Goal: Task Accomplishment & Management: Manage account settings

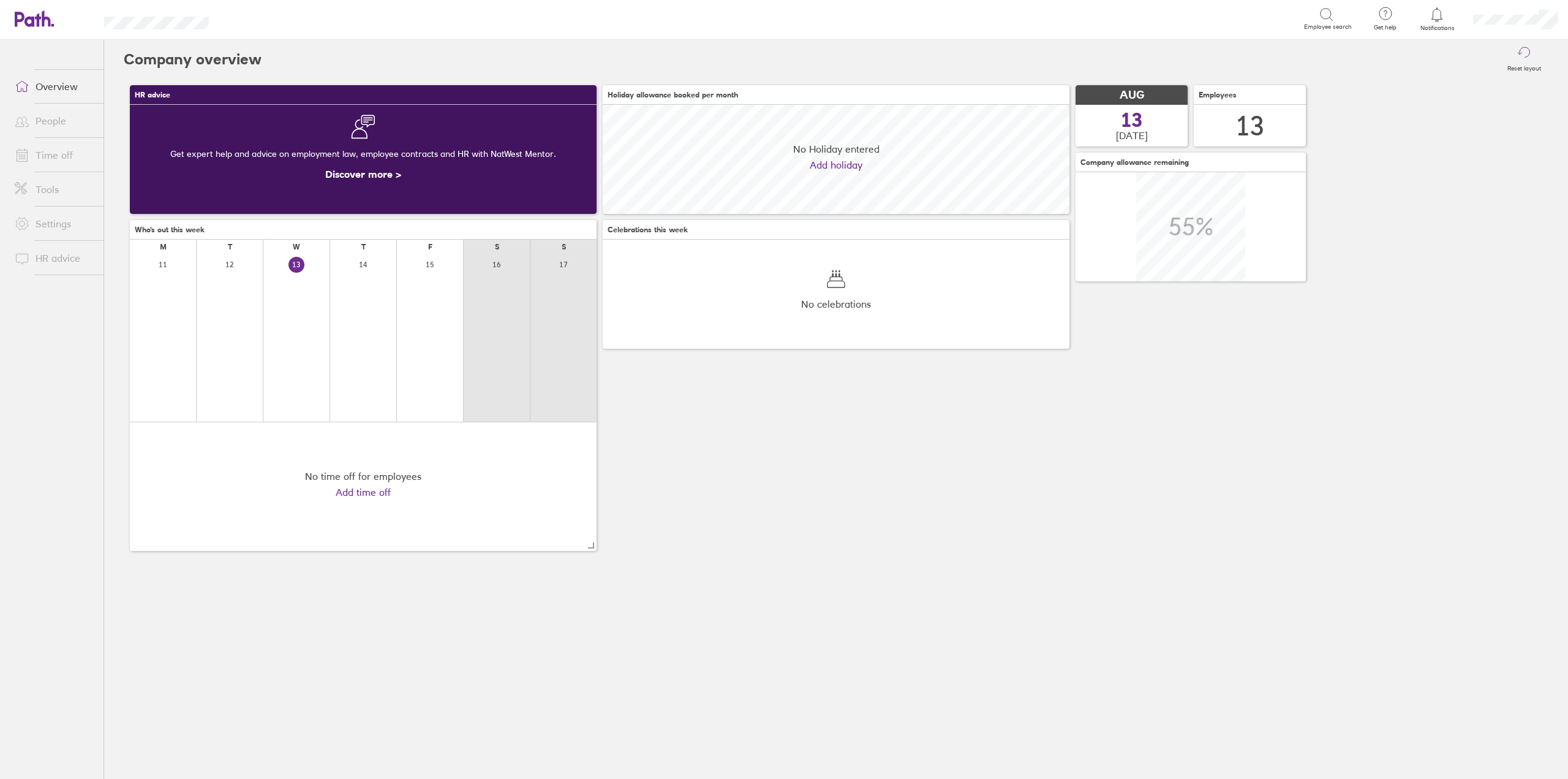
scroll to position [109, 467]
click at [63, 158] on link "Time off" at bounding box center [54, 155] width 99 height 25
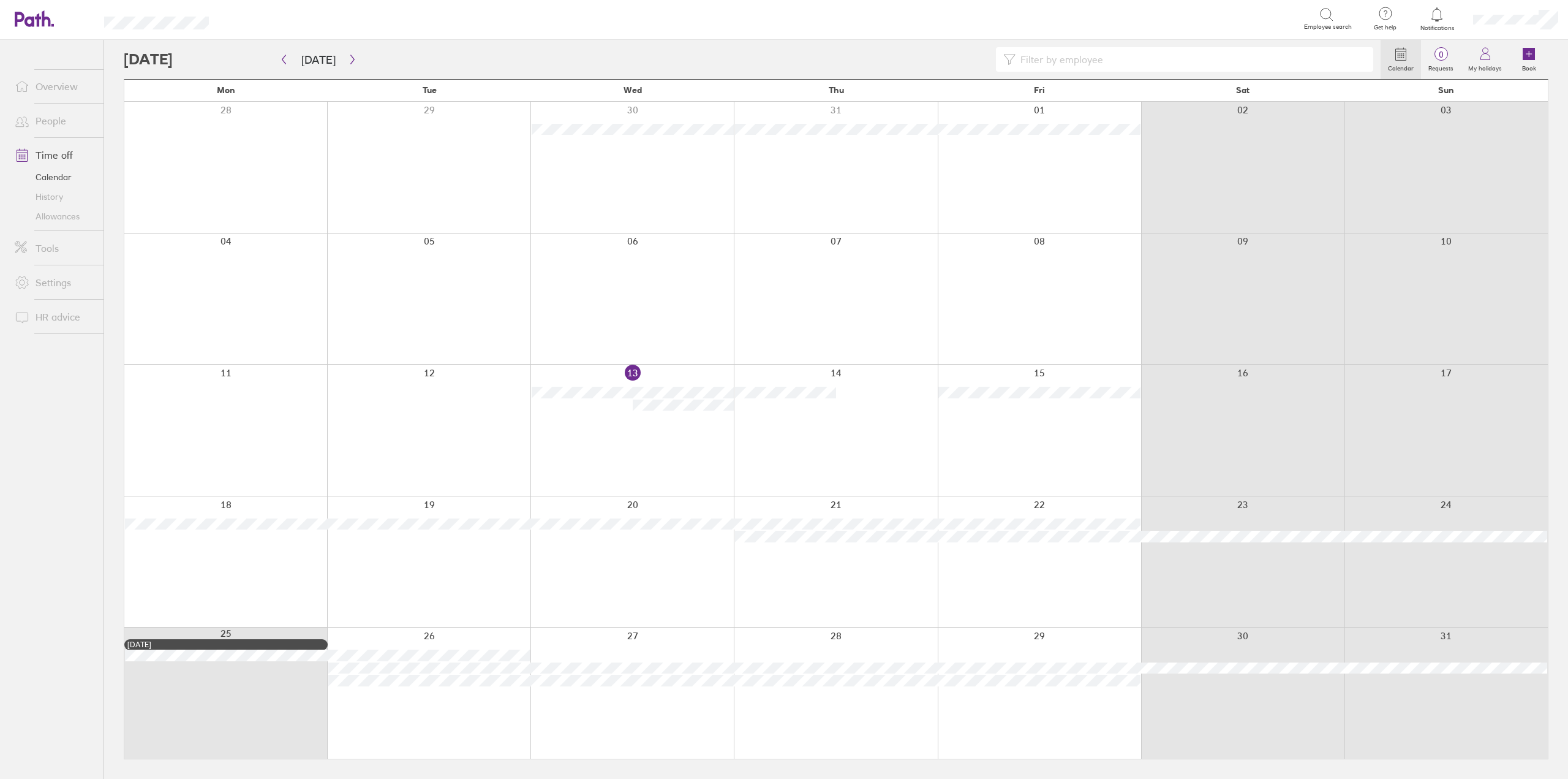
click at [1437, 19] on icon at bounding box center [1436, 15] width 10 height 15
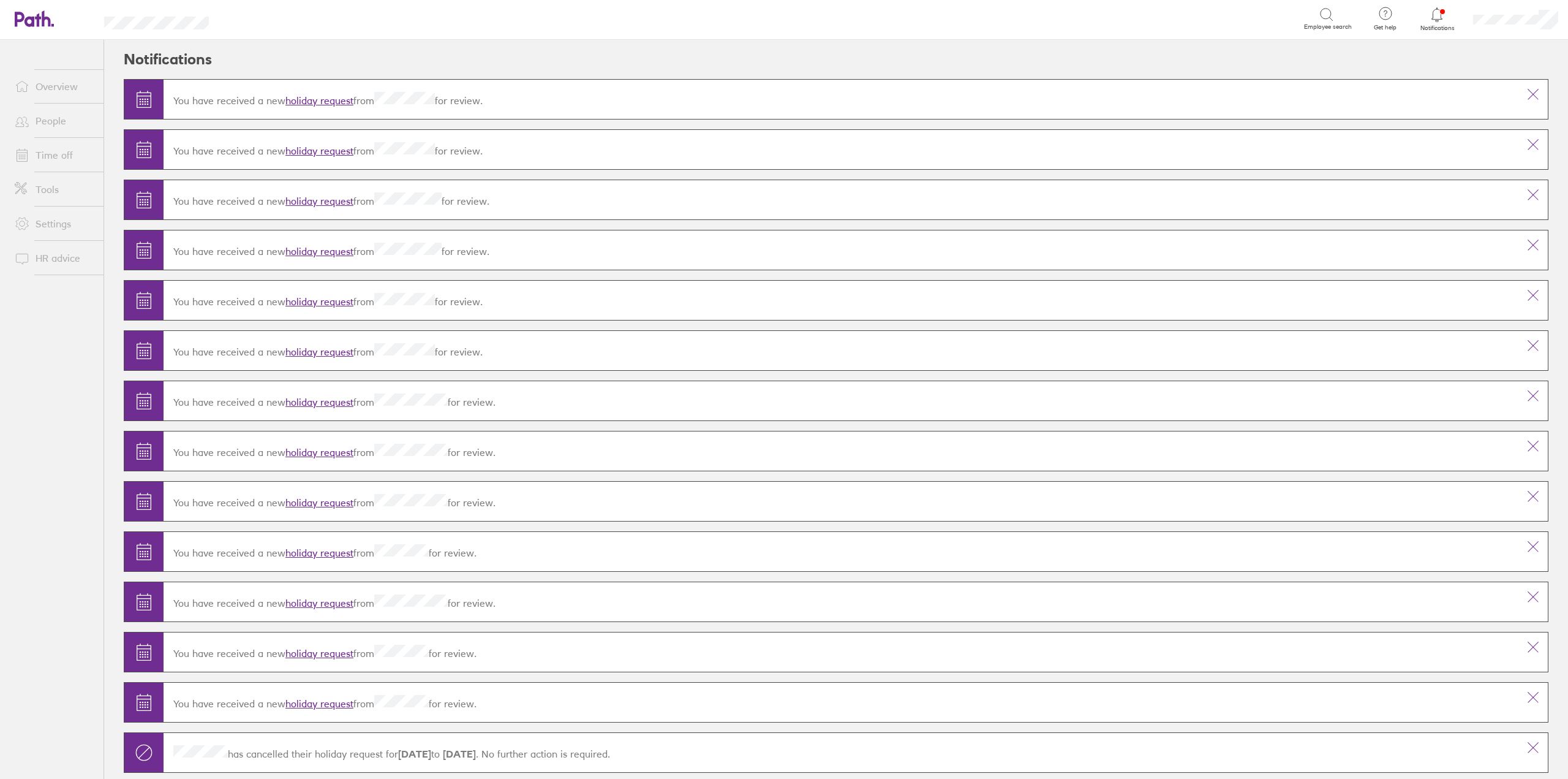
click at [336, 102] on link "holiday request" at bounding box center [319, 100] width 68 height 12
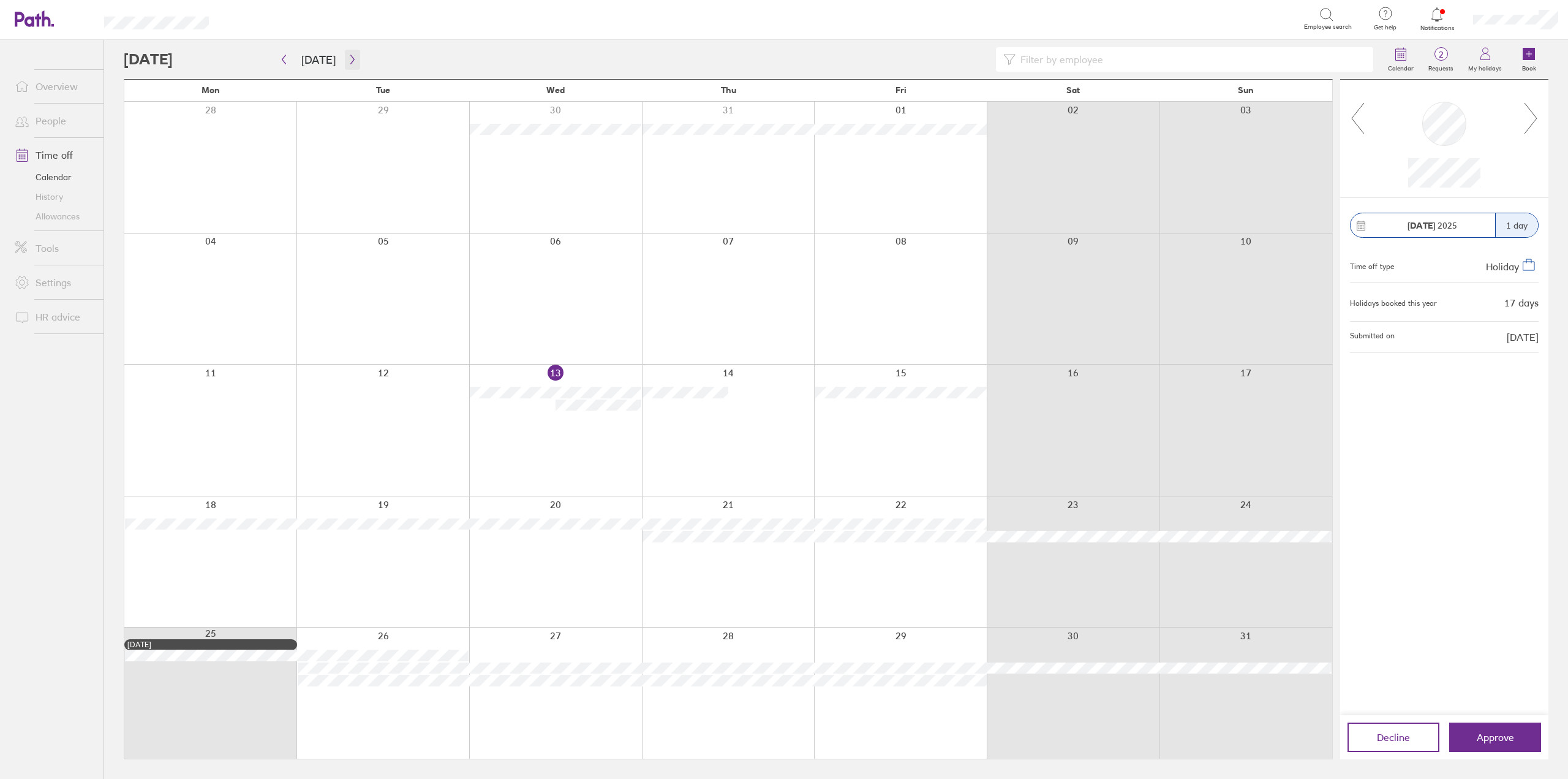
click at [348, 55] on icon "button" at bounding box center [352, 59] width 9 height 10
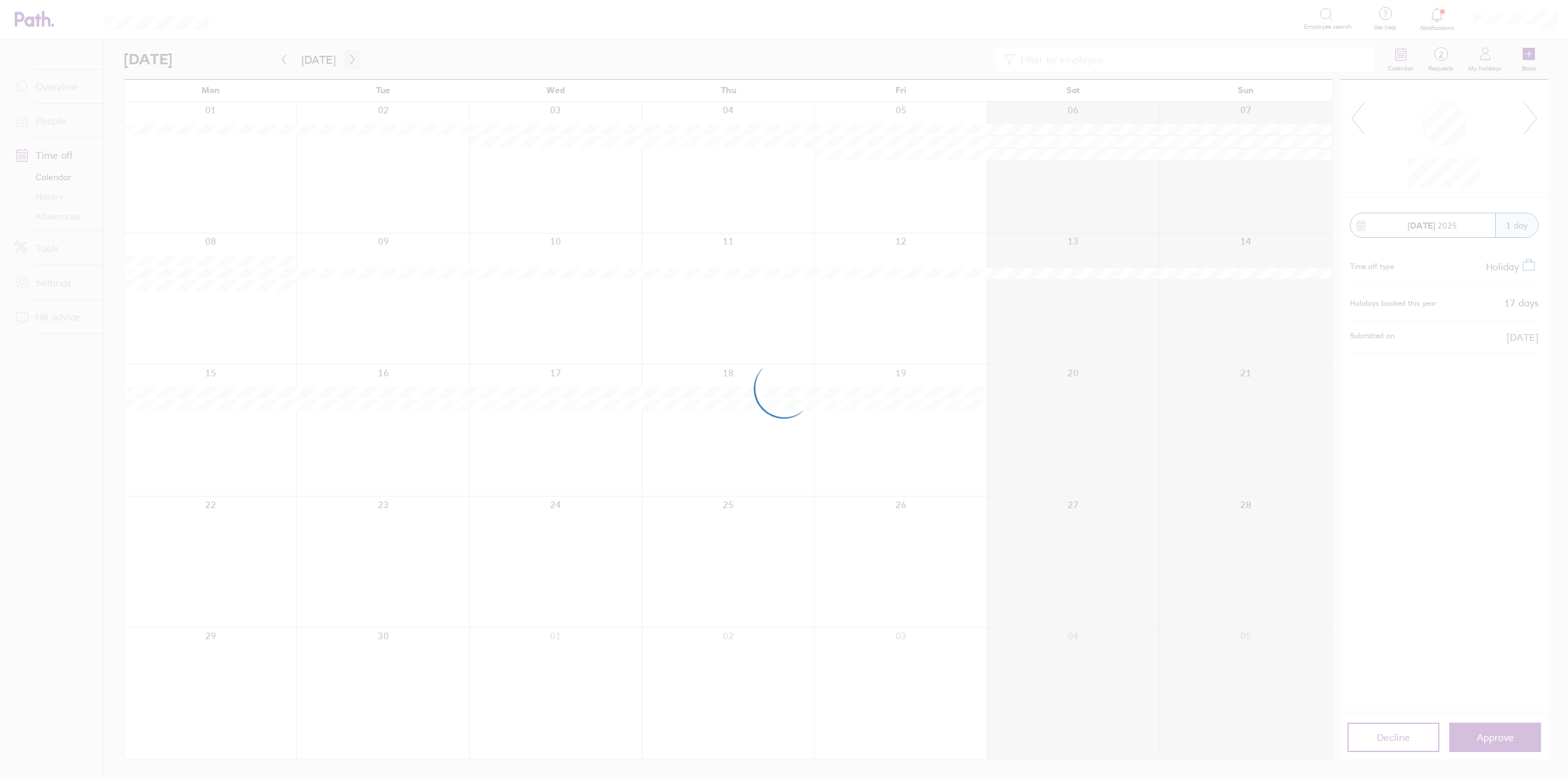
click at [347, 55] on div at bounding box center [784, 389] width 1568 height 779
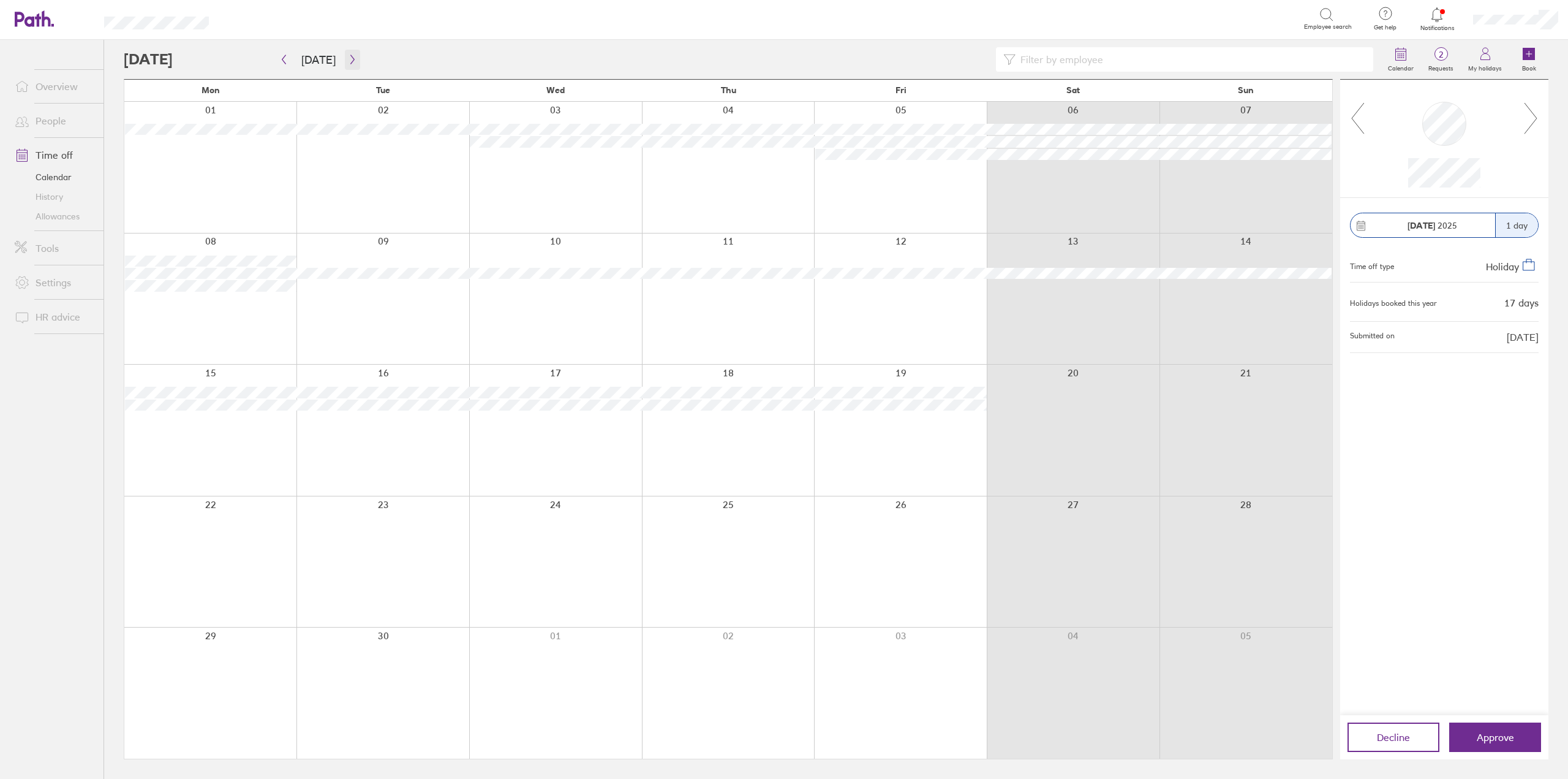
click at [350, 61] on icon "button" at bounding box center [352, 59] width 9 height 10
click at [351, 61] on icon "button" at bounding box center [352, 60] width 4 height 9
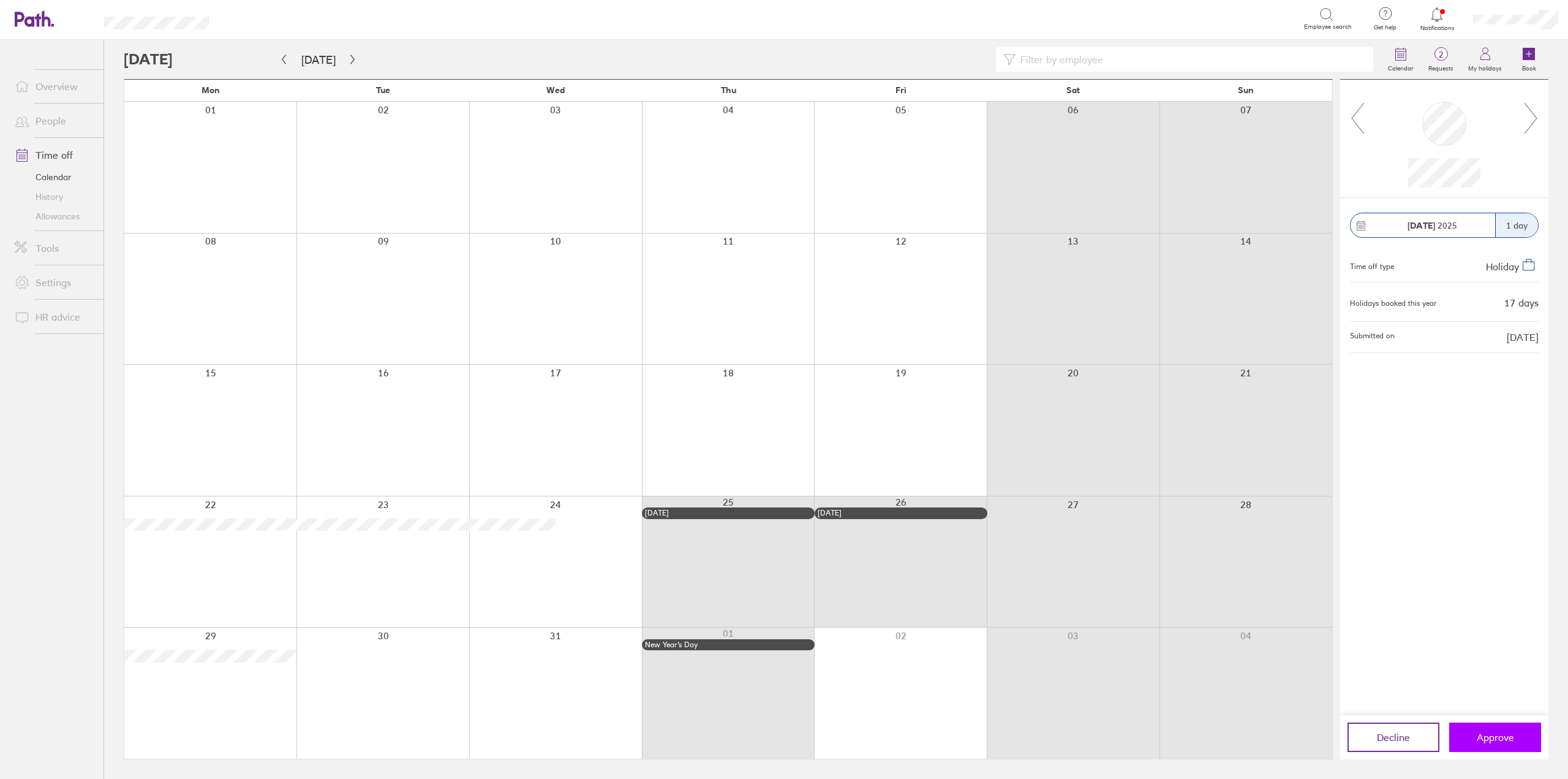
click at [1481, 734] on span "Approve" at bounding box center [1495, 737] width 37 height 11
click at [1494, 735] on span "Approve" at bounding box center [1495, 737] width 37 height 11
